Goal: Find specific page/section: Find specific page/section

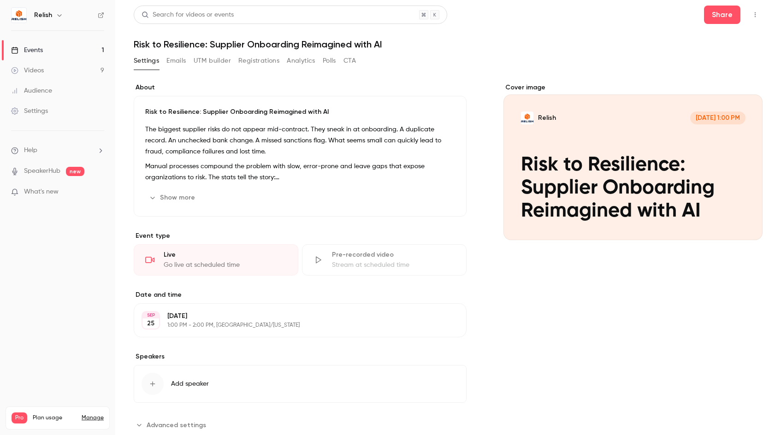
click at [174, 59] on button "Emails" at bounding box center [176, 61] width 19 height 15
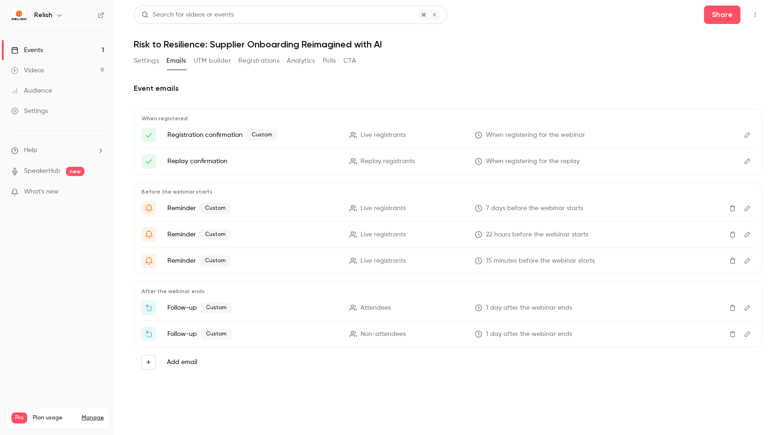
click at [299, 60] on button "Analytics" at bounding box center [301, 61] width 29 height 15
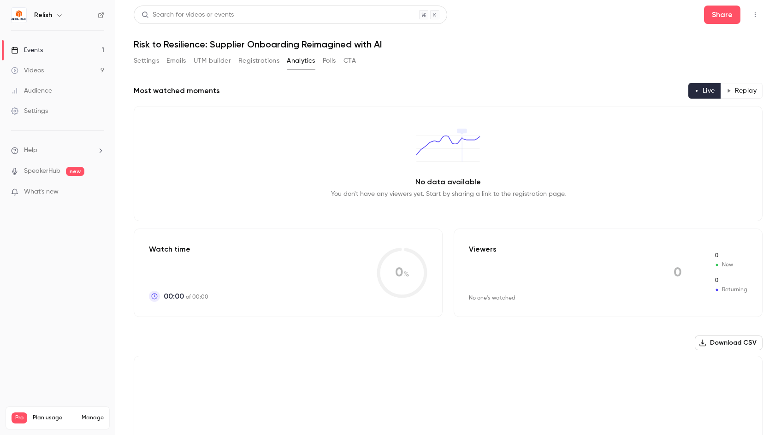
click at [262, 62] on button "Registrations" at bounding box center [259, 61] width 41 height 15
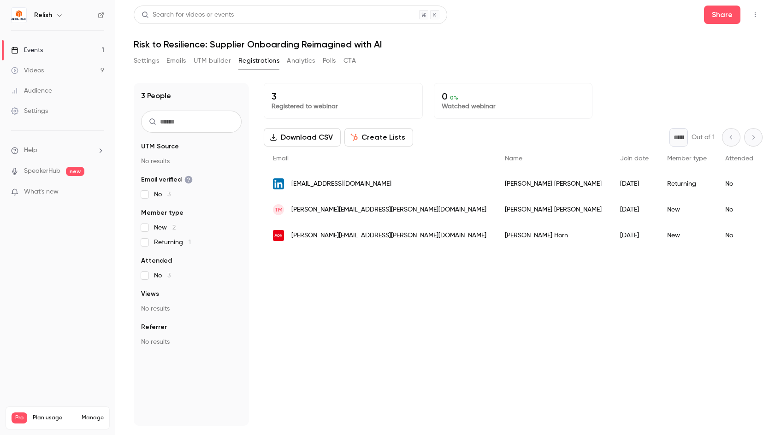
click at [443, 48] on h1 "Risk to Resilience: Supplier Onboarding Reimagined with AI" at bounding box center [448, 44] width 629 height 11
